Goal: Task Accomplishment & Management: Manage account settings

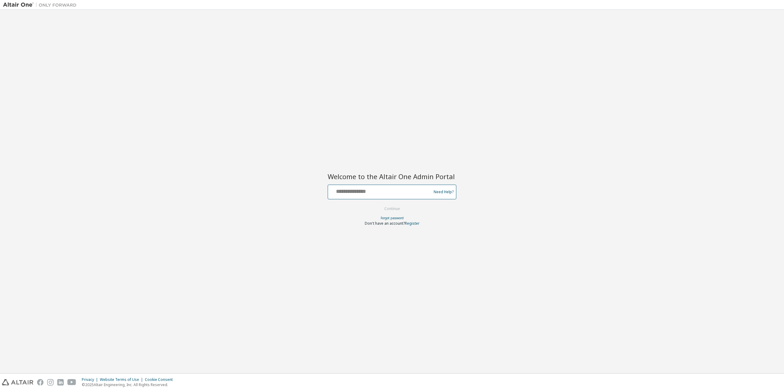
click at [363, 194] on input "text" at bounding box center [380, 190] width 100 height 9
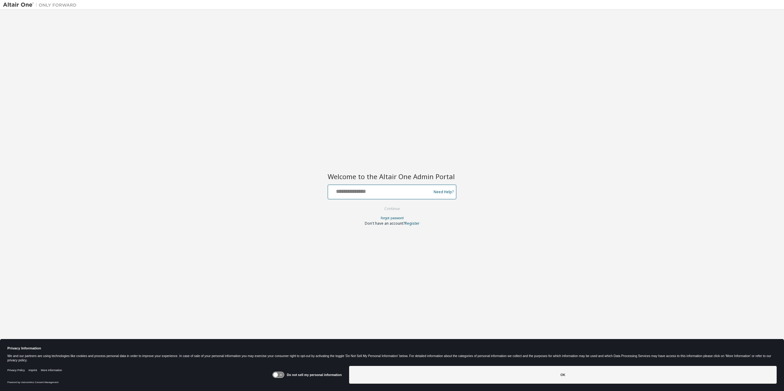
click at [363, 194] on input "text" at bounding box center [380, 190] width 100 height 9
type input "**********"
click at [384, 207] on button "Continue" at bounding box center [392, 208] width 28 height 9
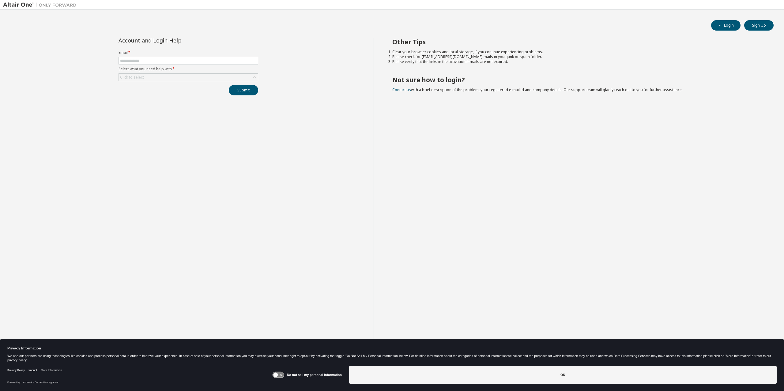
click at [150, 56] on form "Email * Select what you need help with * Click to select" at bounding box center [188, 65] width 140 height 31
click at [150, 58] on input "text" at bounding box center [188, 60] width 137 height 5
type input "**********"
click at [178, 78] on div "Click to select" at bounding box center [188, 77] width 139 height 7
click at [173, 93] on li "I forgot my password" at bounding box center [188, 94] width 138 height 8
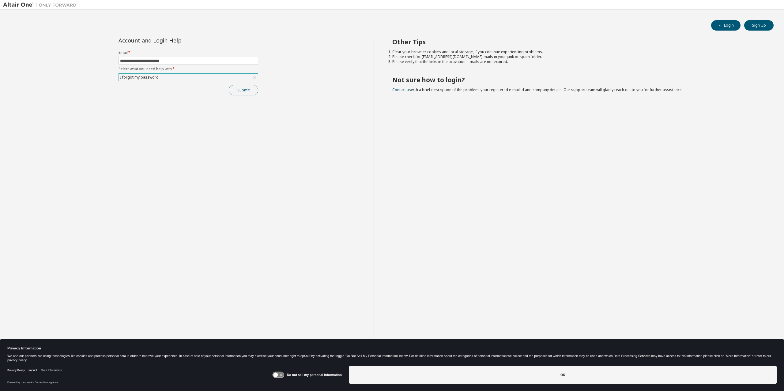
click at [243, 90] on button "Submit" at bounding box center [243, 90] width 29 height 10
click at [245, 88] on button "Submit" at bounding box center [243, 90] width 29 height 10
drag, startPoint x: 410, startPoint y: 58, endPoint x: 507, endPoint y: 57, distance: 96.1
click at [507, 57] on li "Please check for [EMAIL_ADDRESS][DOMAIN_NAME] mails in your junk or spam folder." at bounding box center [577, 56] width 370 height 5
